Goal: Check status: Check status

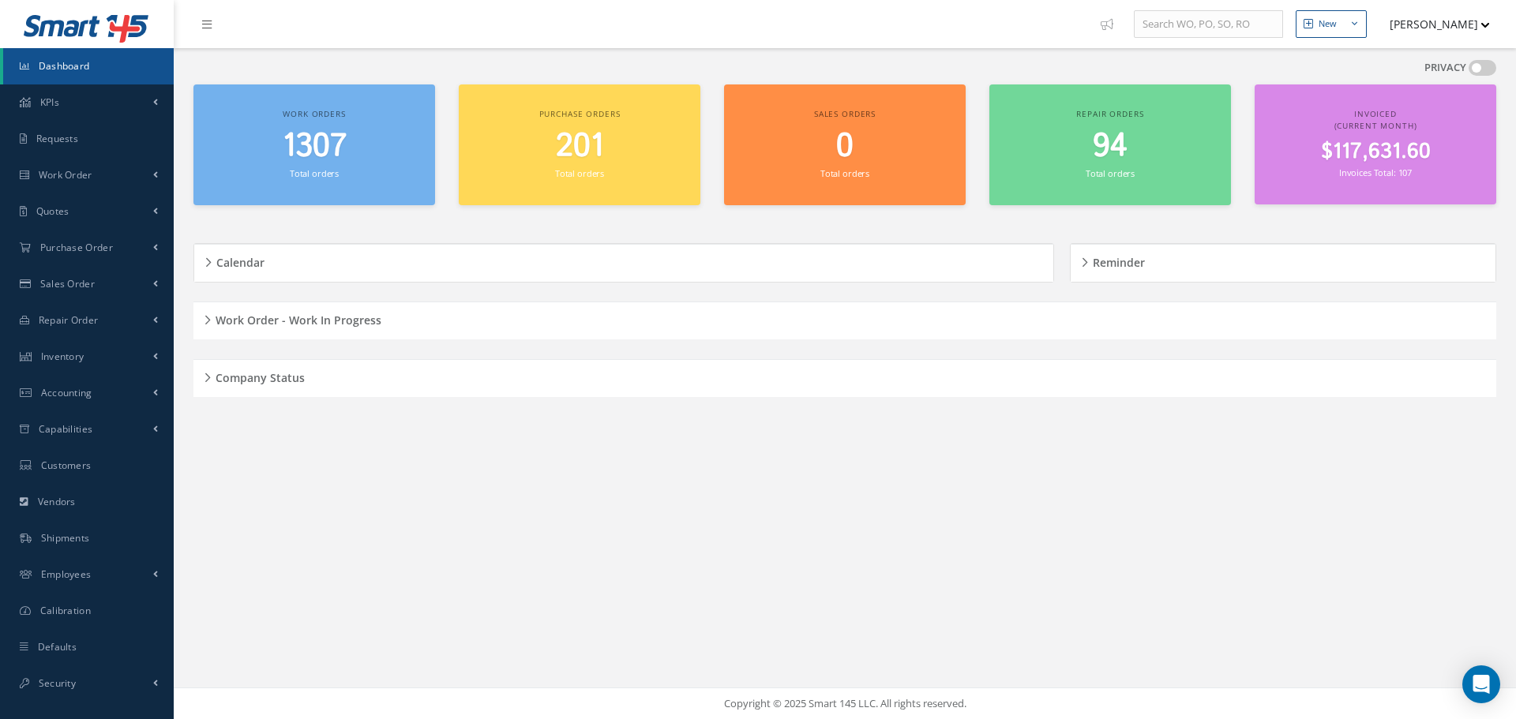
click at [207, 375] on div "Company Status" at bounding box center [844, 378] width 1303 height 24
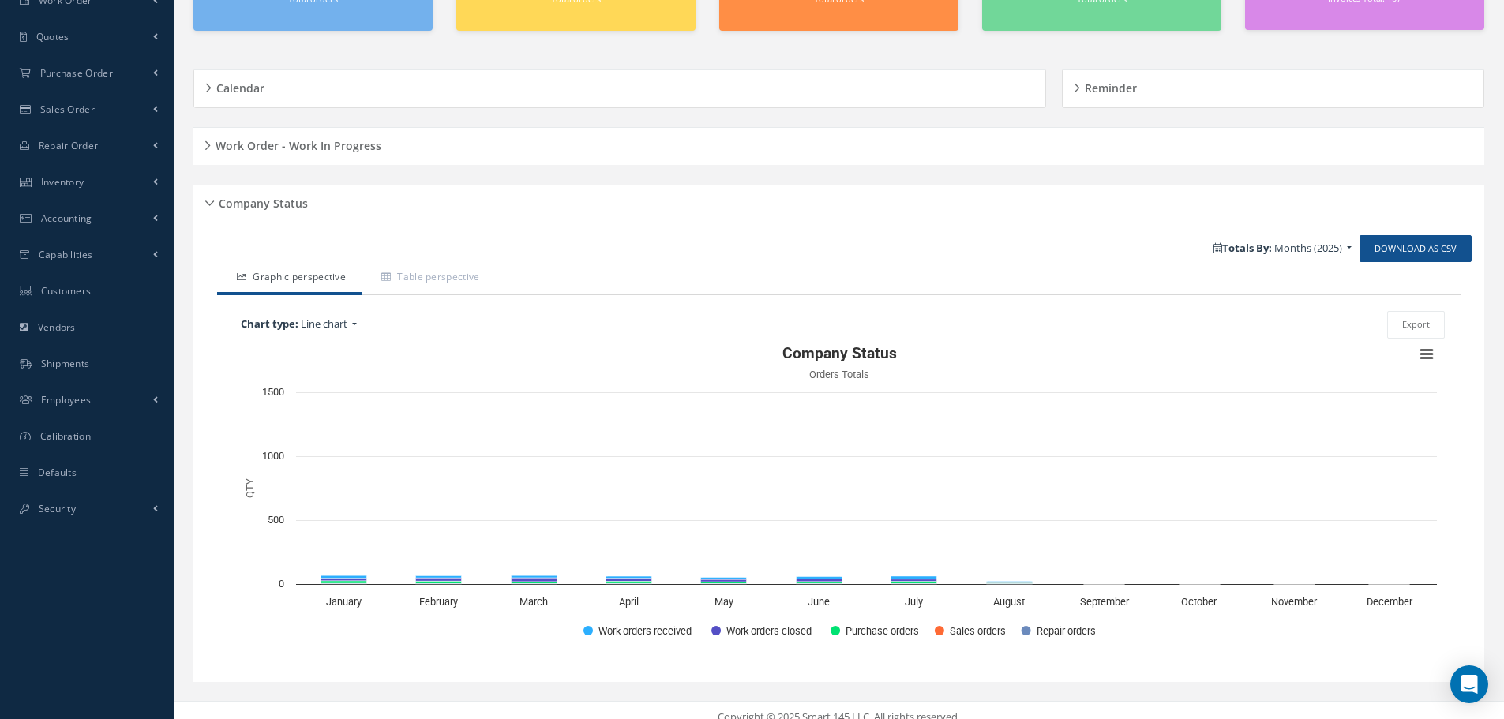
scroll to position [189, 0]
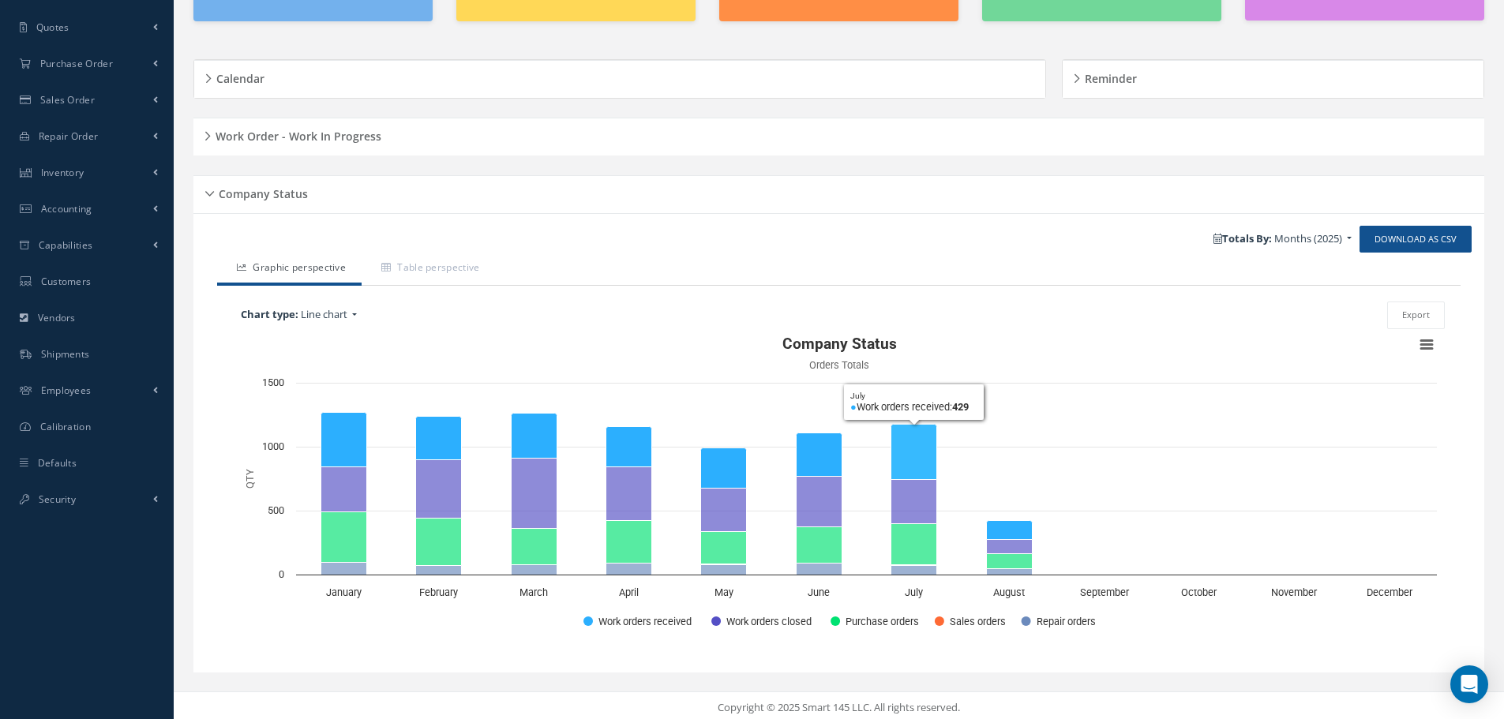
scroll to position [189, 0]
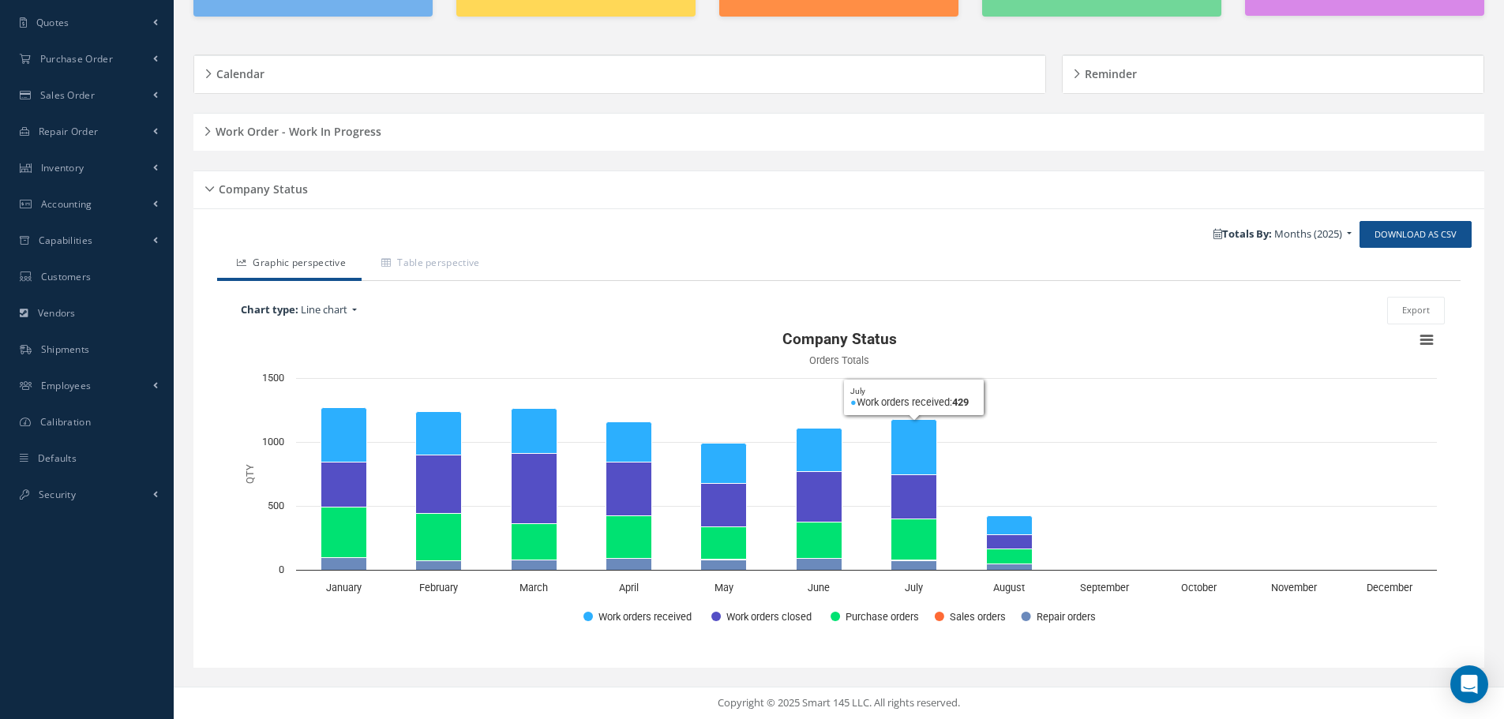
click at [210, 190] on div "Company Status" at bounding box center [838, 190] width 1291 height 24
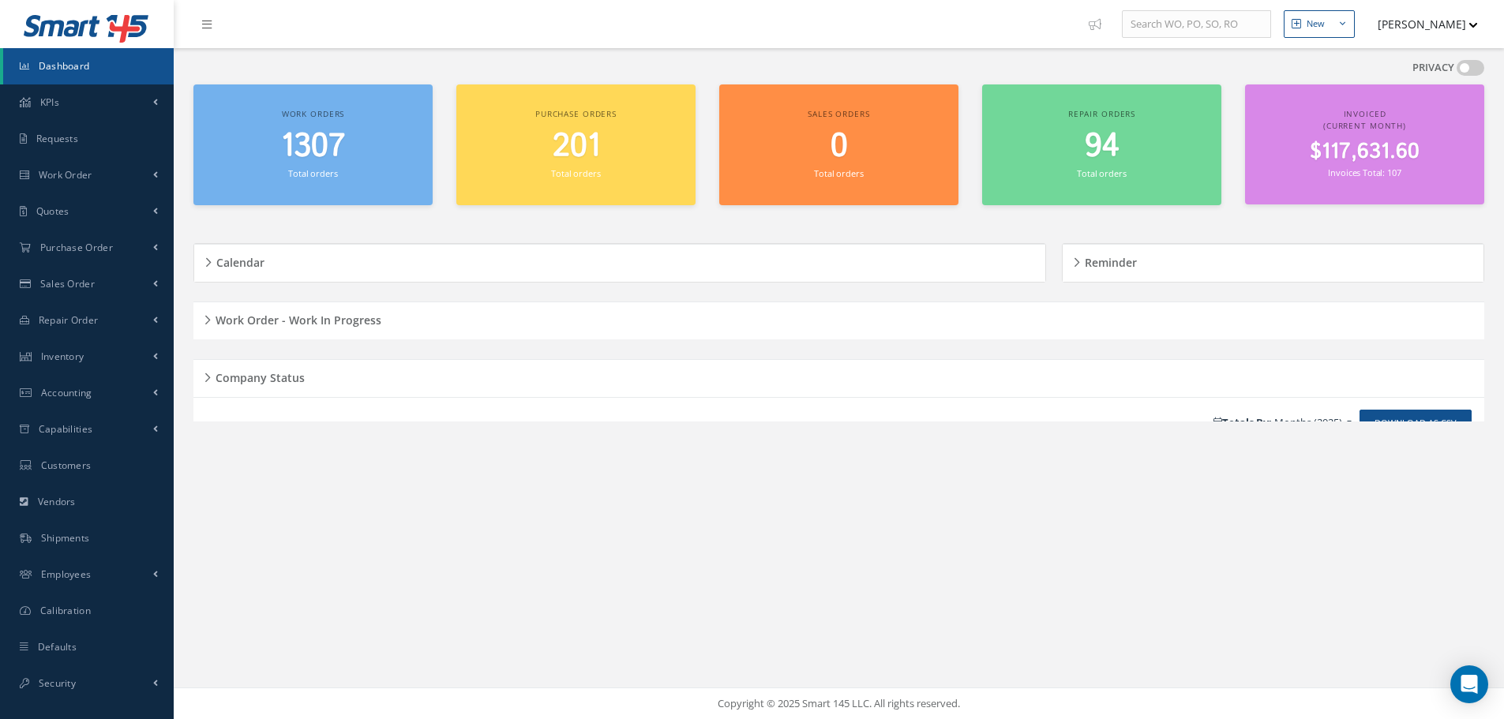
scroll to position [0, 0]
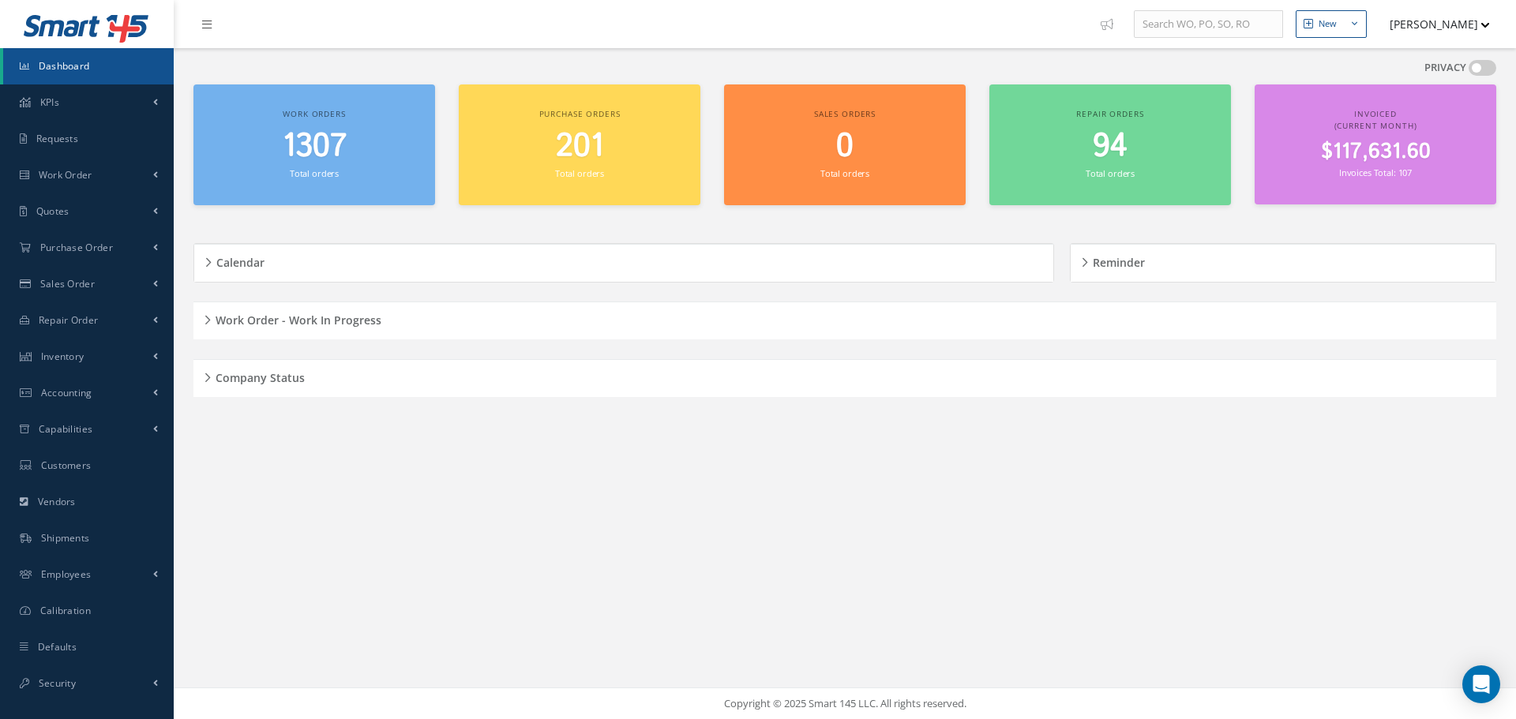
click at [213, 317] on h5 "Work Order - Work In Progress" at bounding box center [296, 318] width 171 height 19
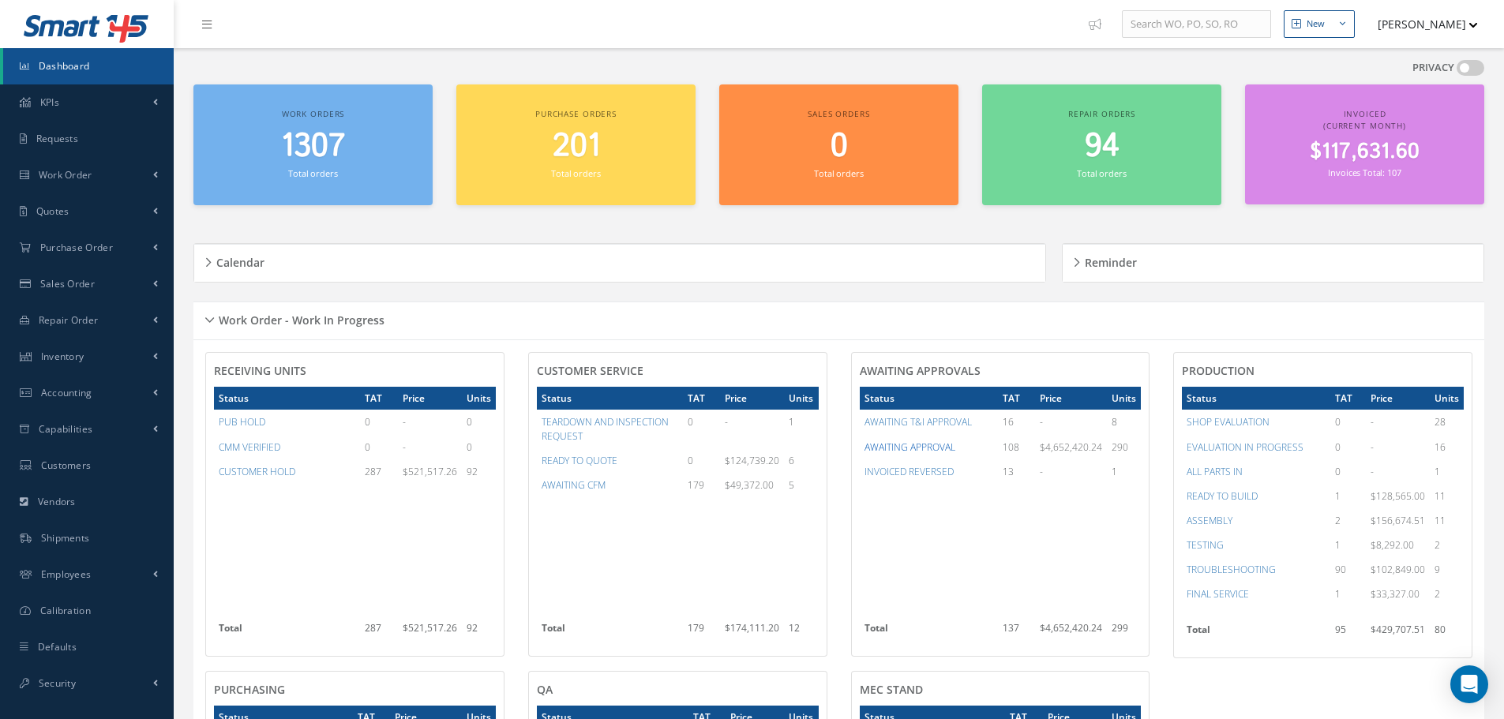
click at [935, 447] on a=7&excludeInternalCustomer=false&excludeInvoicedOrClosed=true&&filtersHidded"] "AWAITING APPROVAL" at bounding box center [910, 447] width 91 height 13
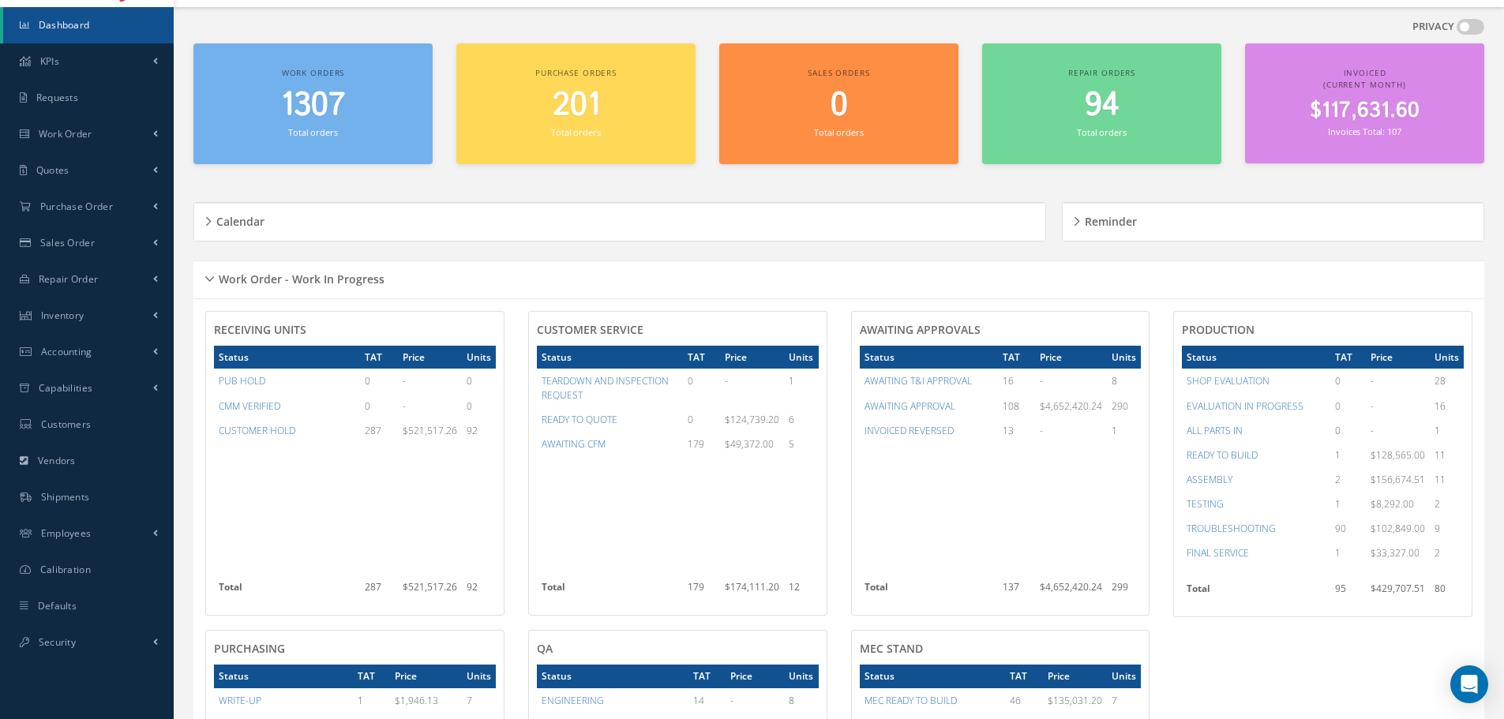
scroll to position [79, 0]
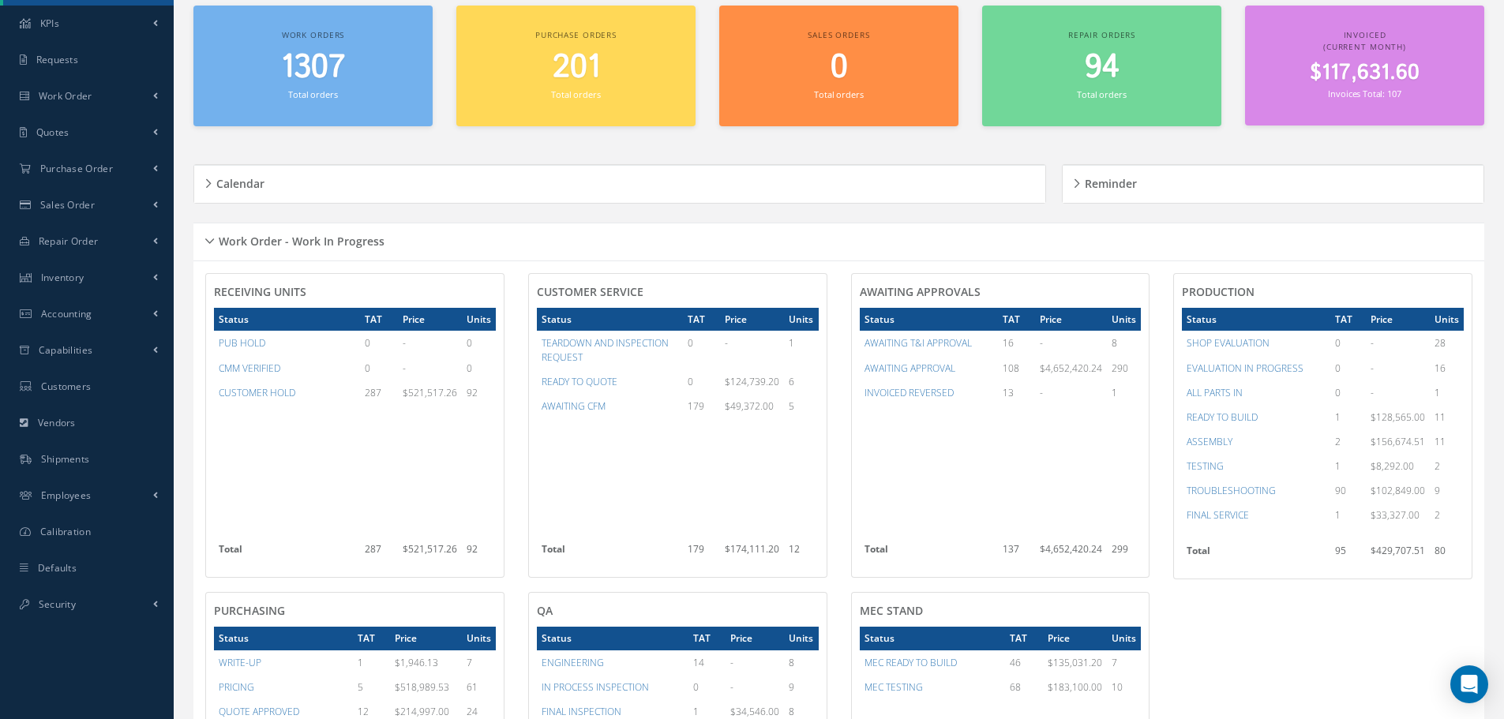
click at [210, 238] on div "Work Order - Work In Progress" at bounding box center [838, 242] width 1291 height 24
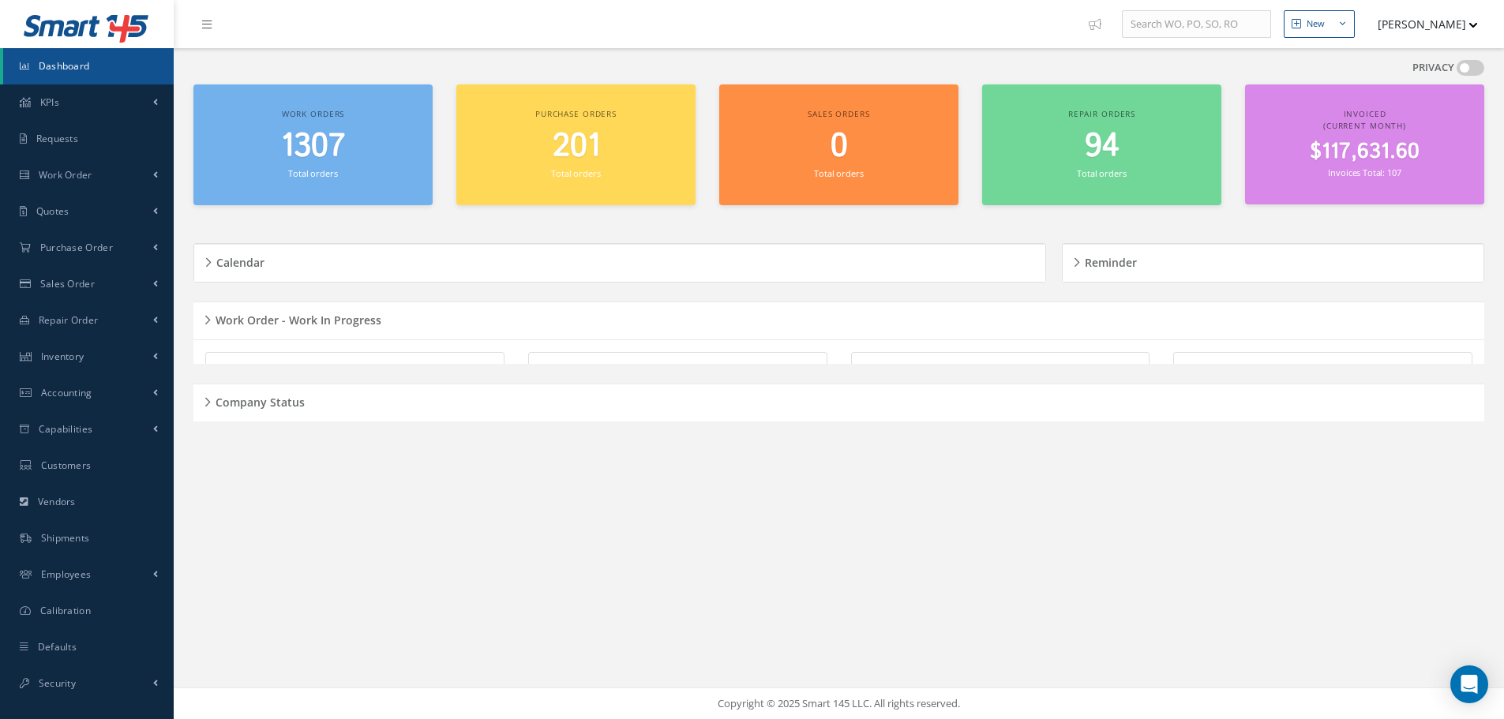
scroll to position [0, 0]
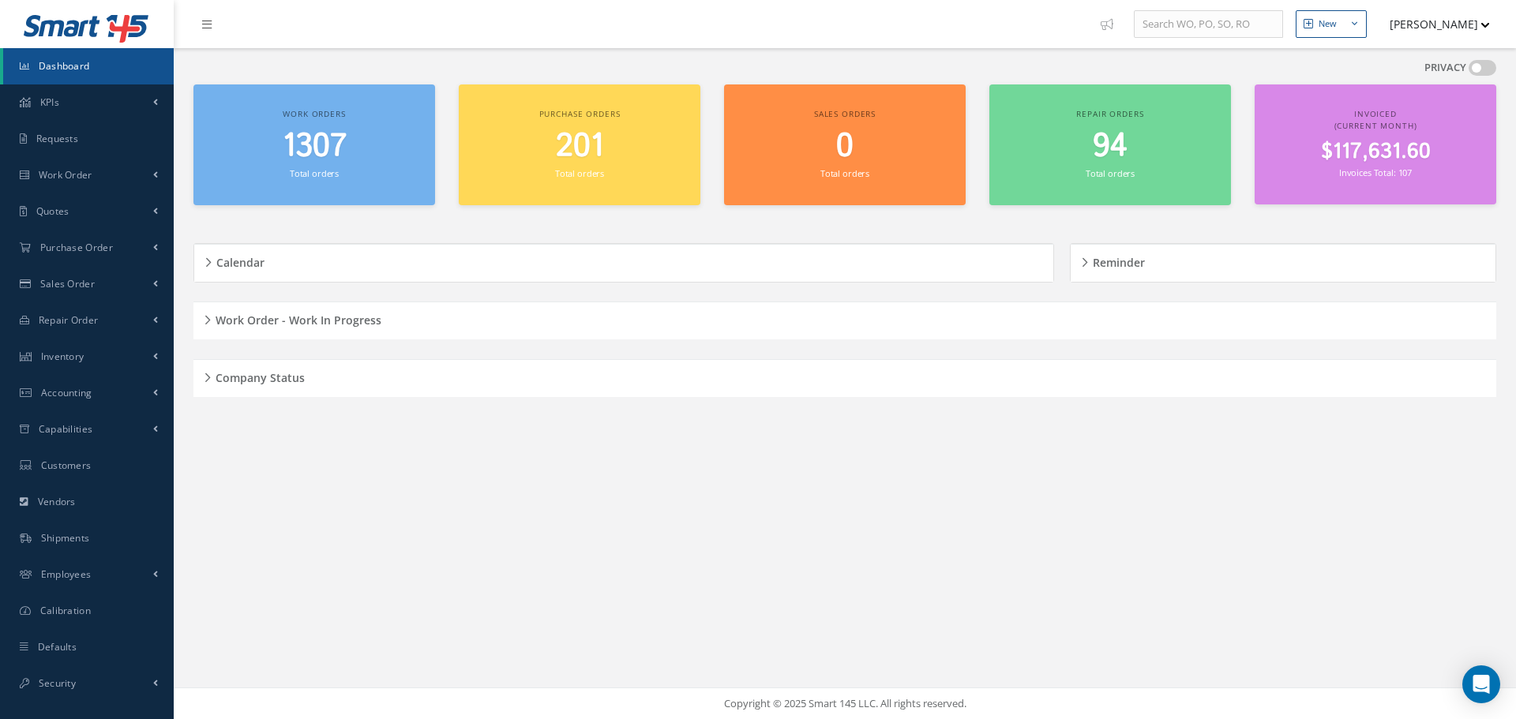
click at [209, 317] on div "Work Order - Work In Progress" at bounding box center [844, 321] width 1303 height 24
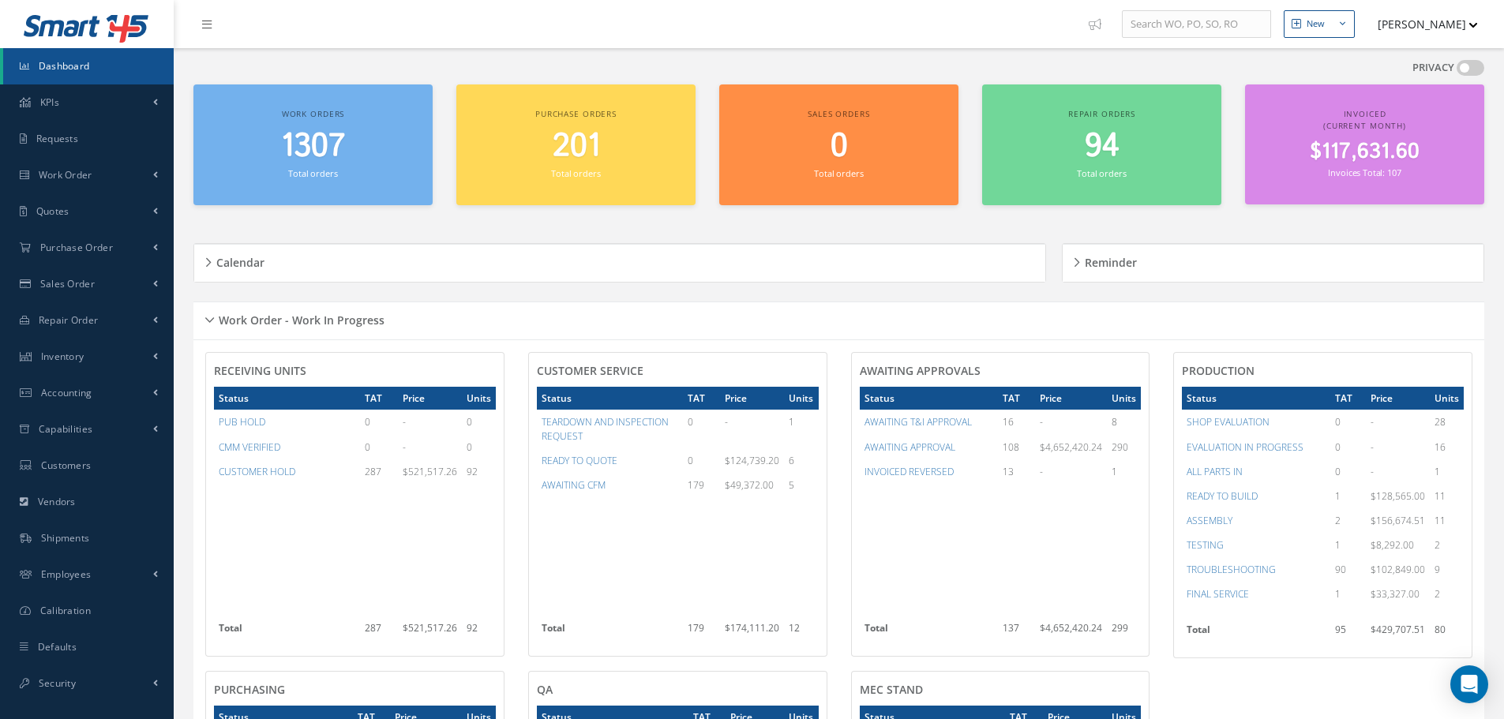
click at [209, 317] on div "Work Order - Work In Progress" at bounding box center [838, 321] width 1291 height 24
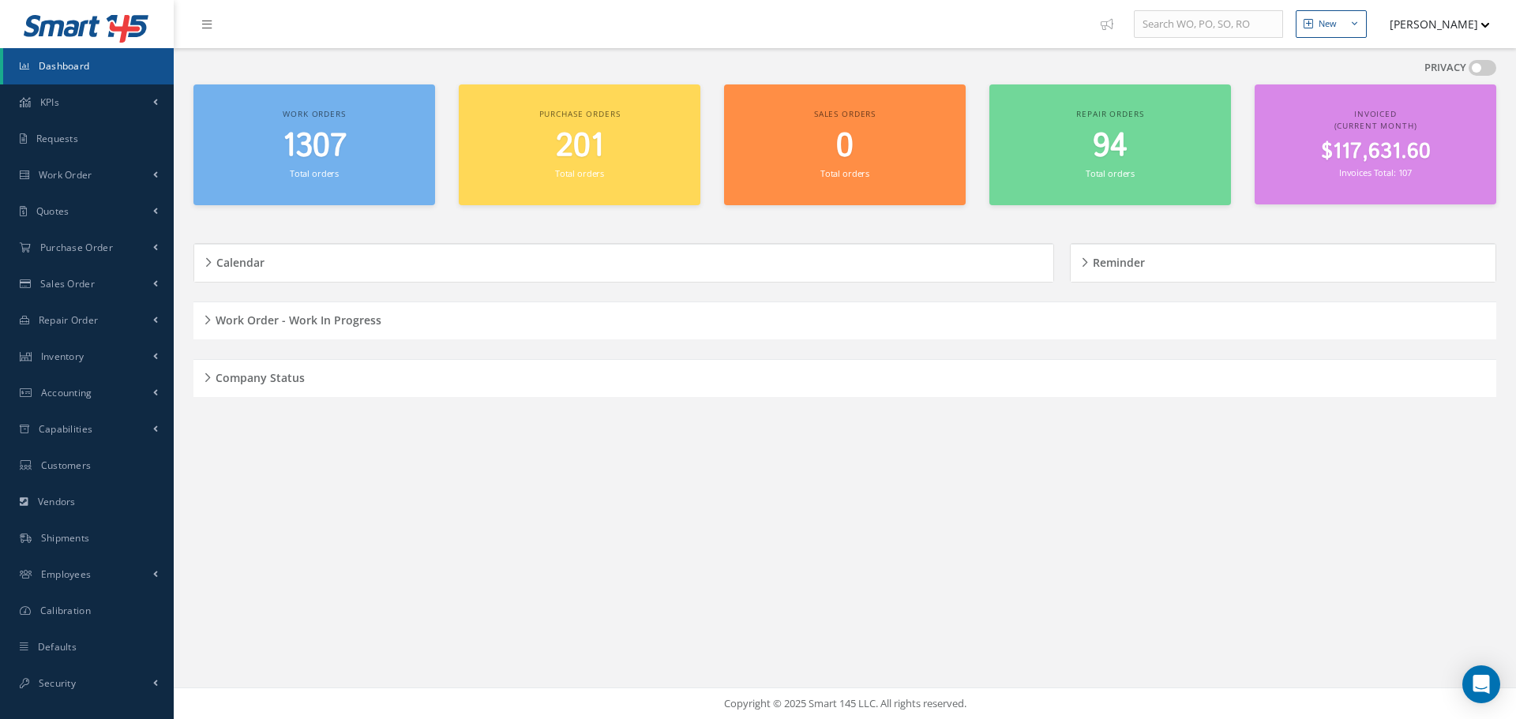
click at [212, 373] on h5 "Company Status" at bounding box center [258, 375] width 94 height 19
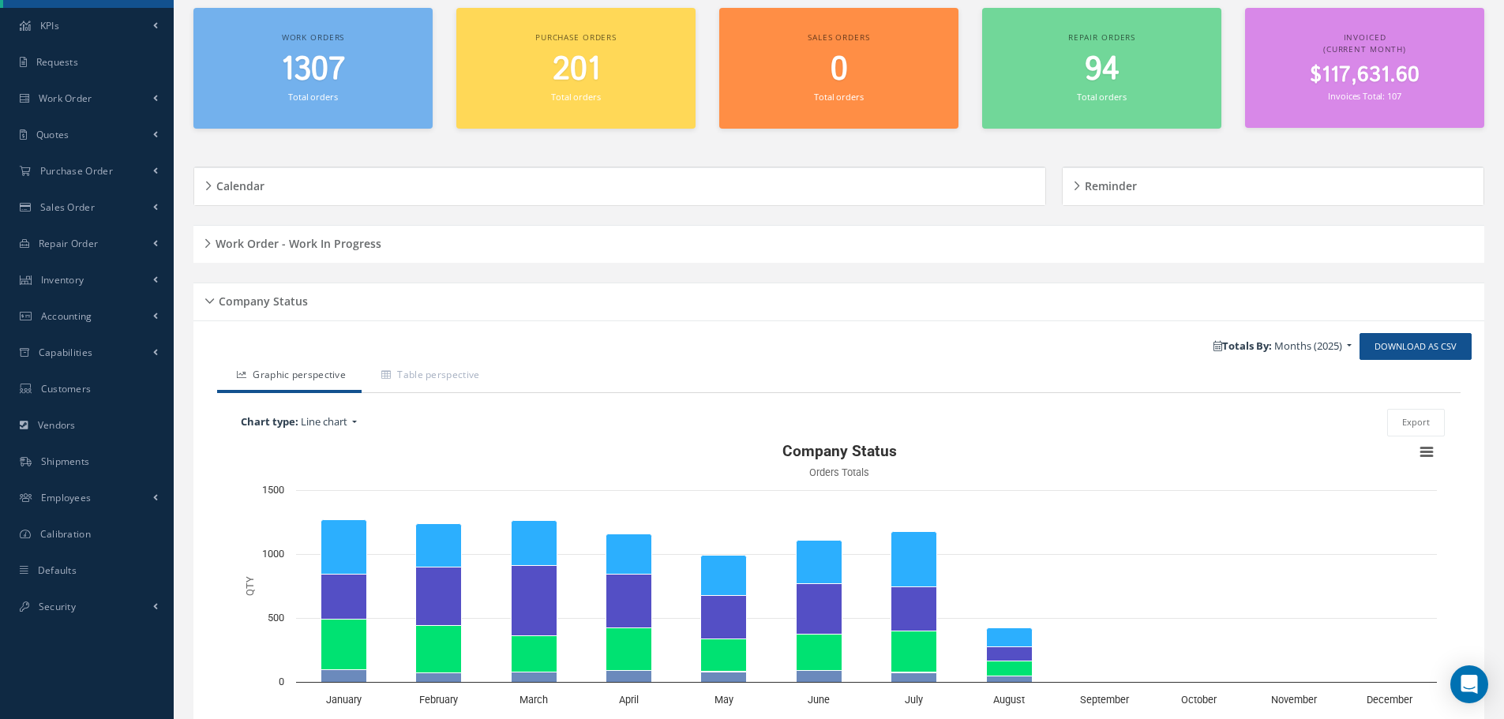
scroll to position [189, 0]
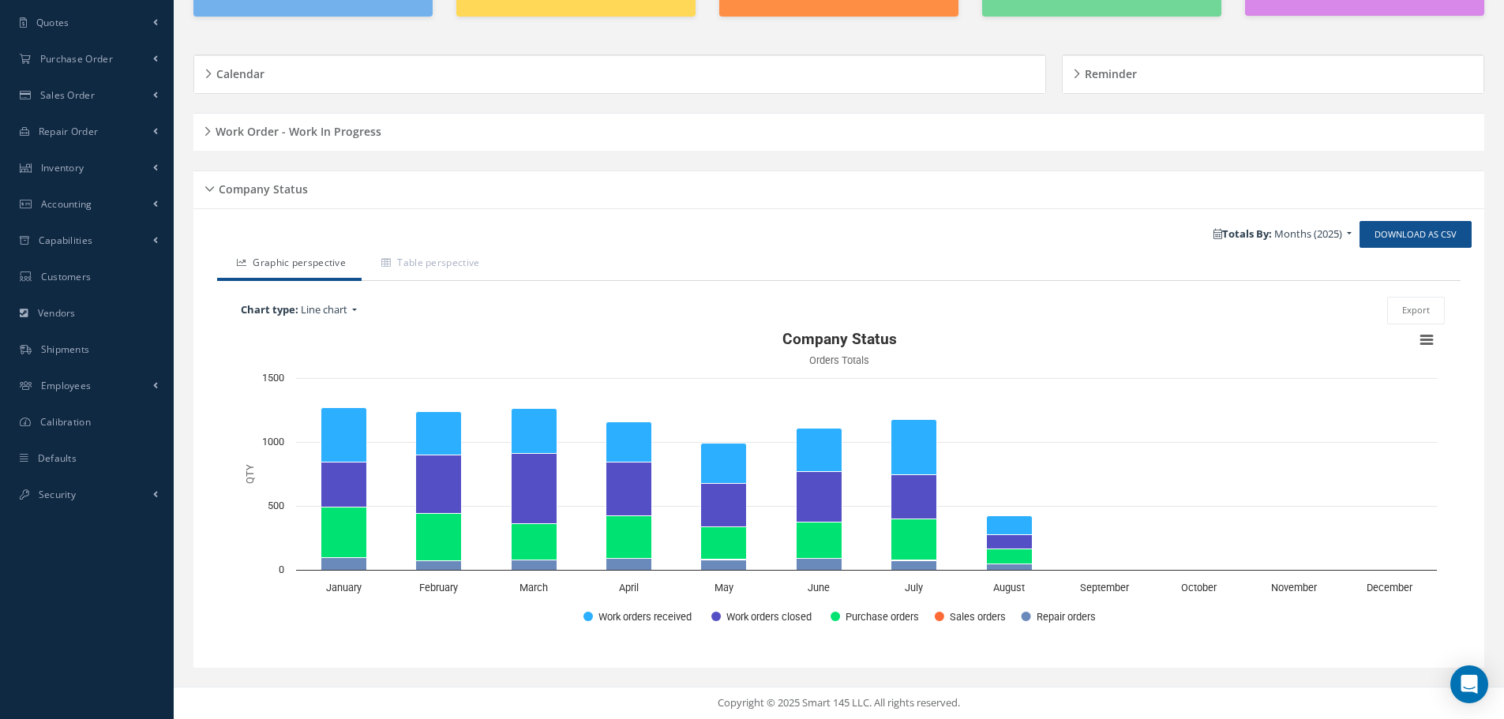
click at [212, 189] on div "Company Status" at bounding box center [838, 190] width 1291 height 24
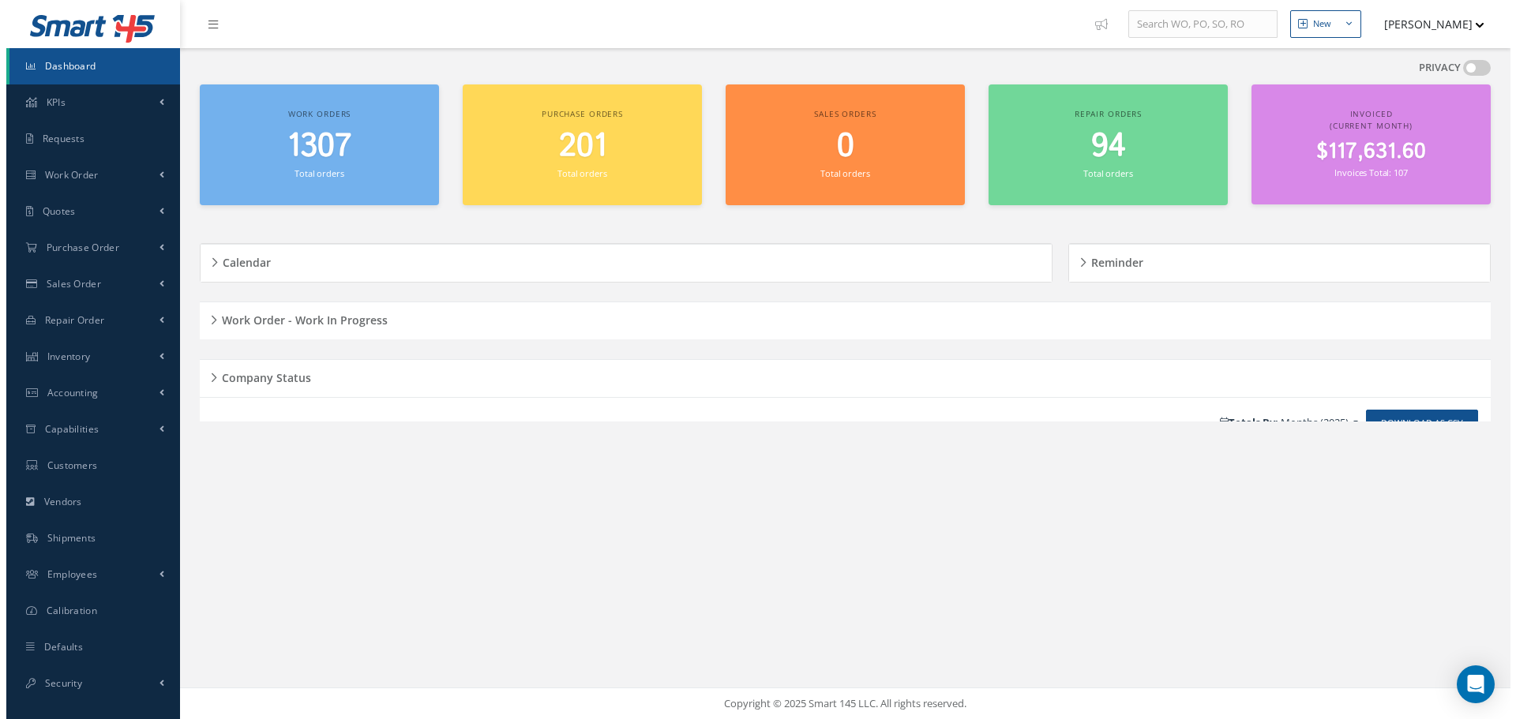
scroll to position [0, 0]
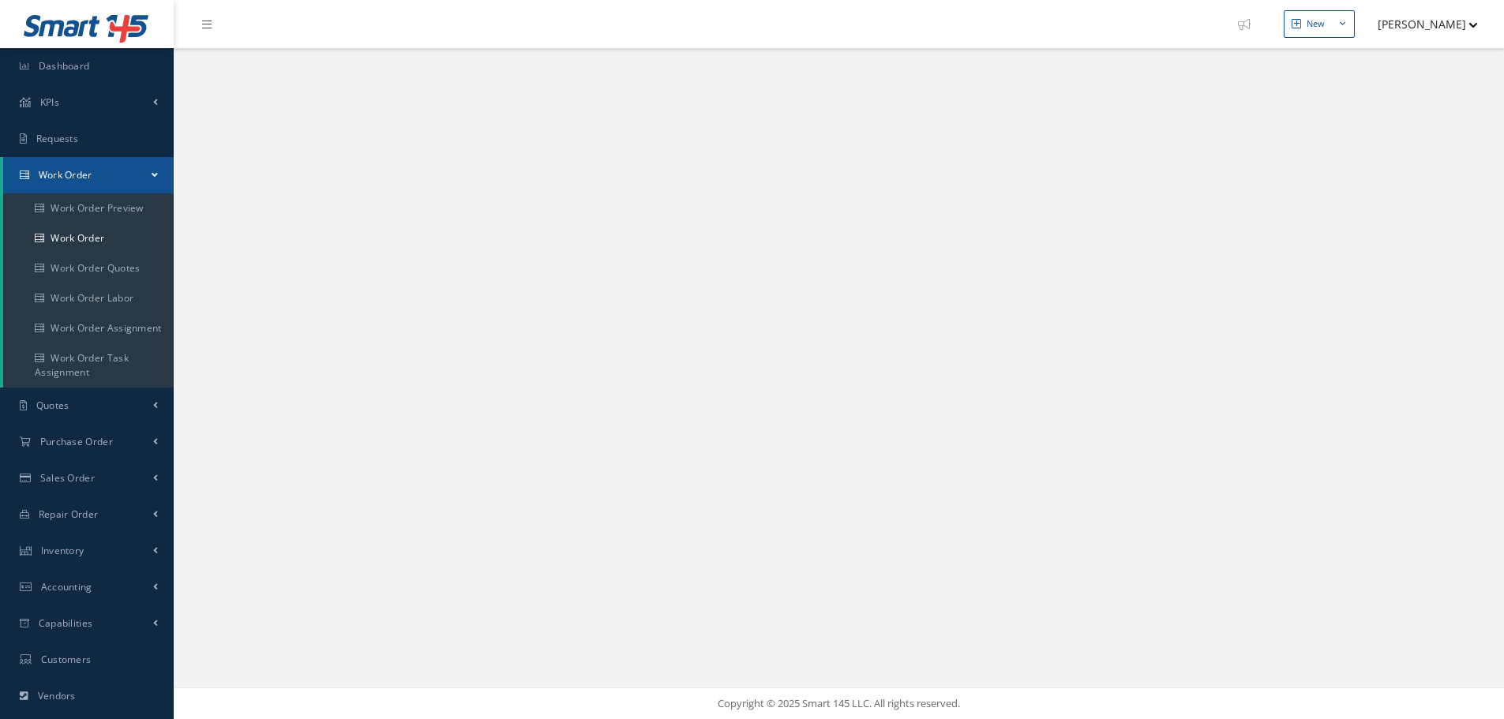
select select "25"
